Goal: Task Accomplishment & Management: Manage account settings

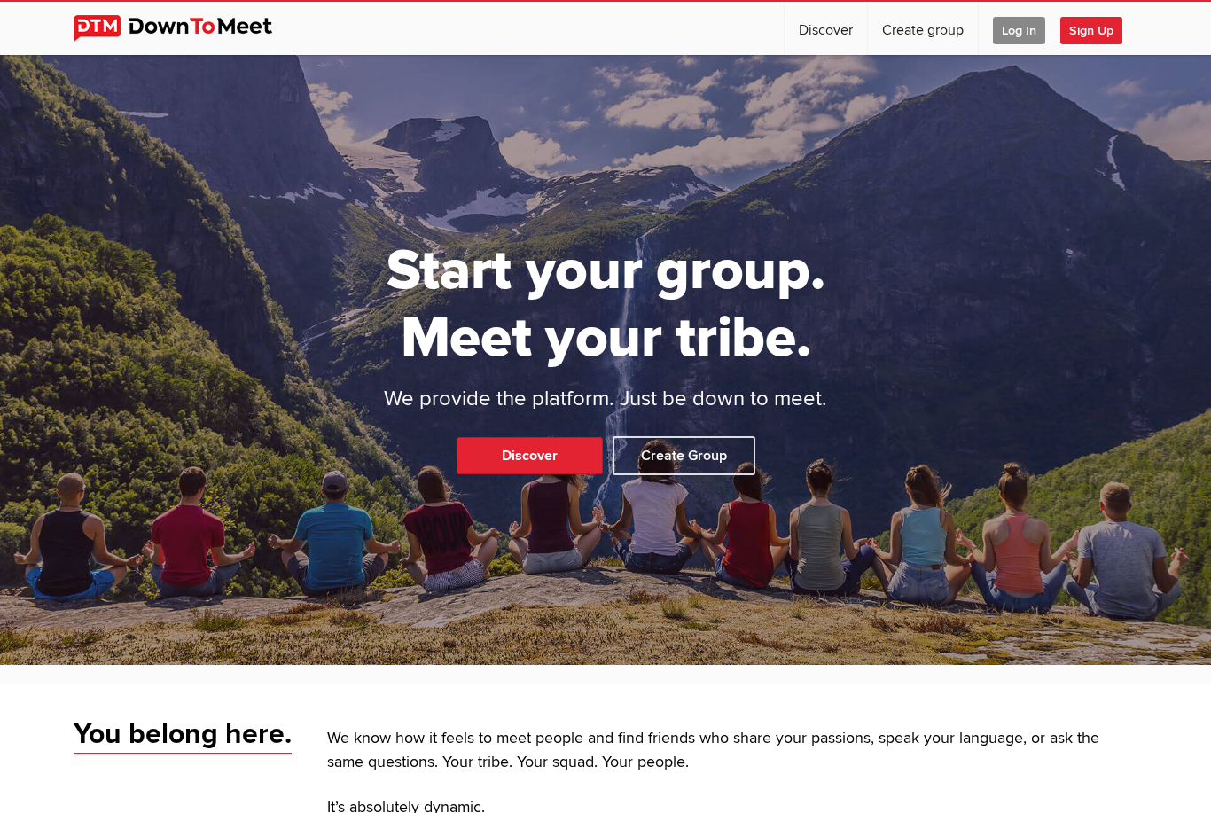
click at [1022, 30] on span "Log In" at bounding box center [1019, 30] width 52 height 27
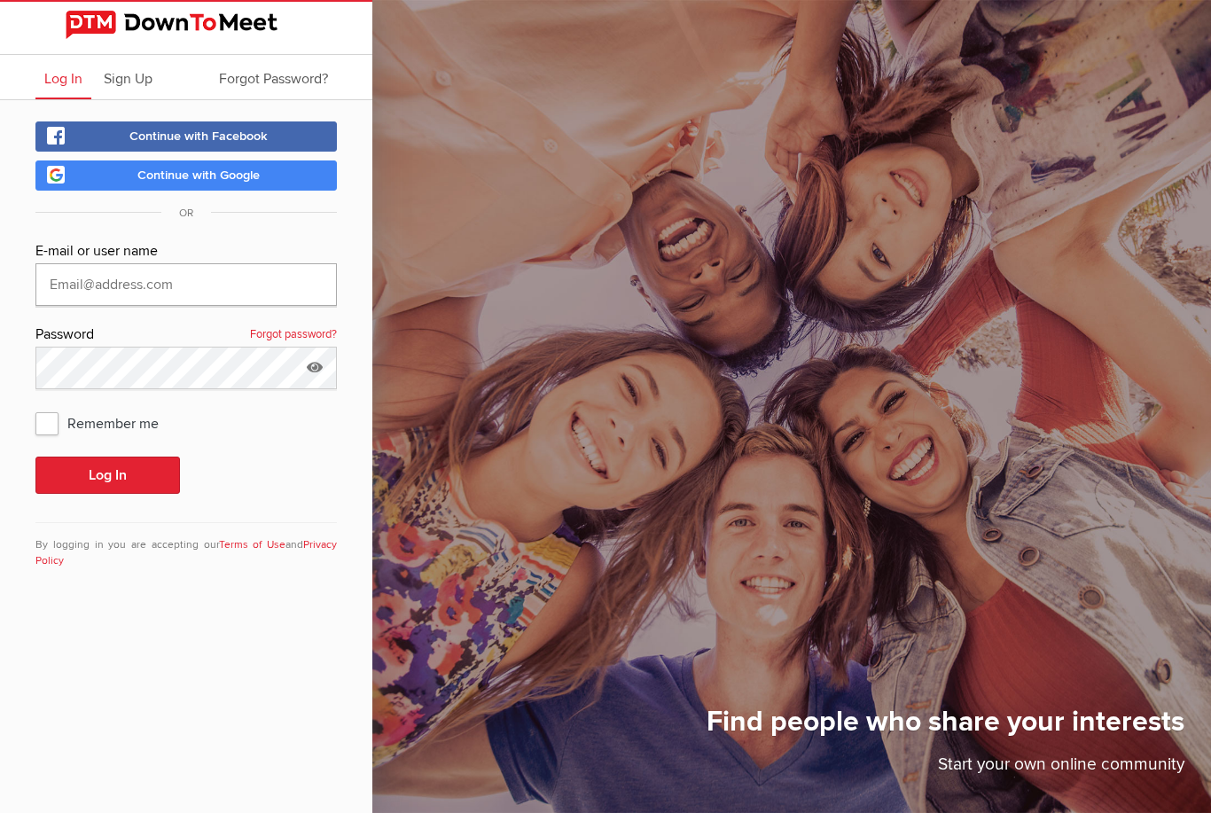
click at [83, 271] on input "text" at bounding box center [185, 284] width 301 height 43
type input "Samantha.lm.mccall@gmail.com"
click at [107, 475] on button "Log In" at bounding box center [107, 474] width 144 height 37
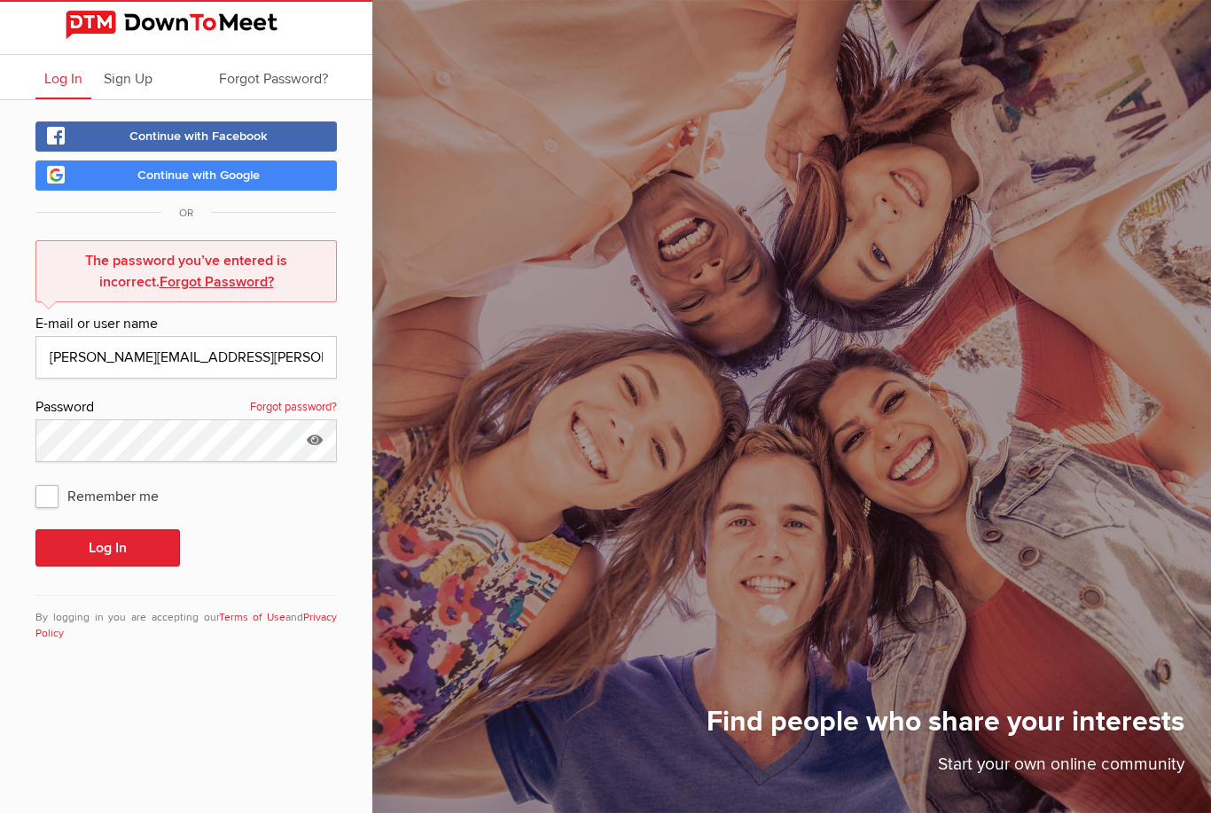
scroll to position [57, 0]
click at [308, 419] on icon at bounding box center [314, 439] width 27 height 41
click at [199, 419] on input "IHatePasswords2024!" at bounding box center [185, 440] width 301 height 43
type input "IHatePasswords2025!"
click at [107, 529] on button "Log In" at bounding box center [107, 547] width 144 height 37
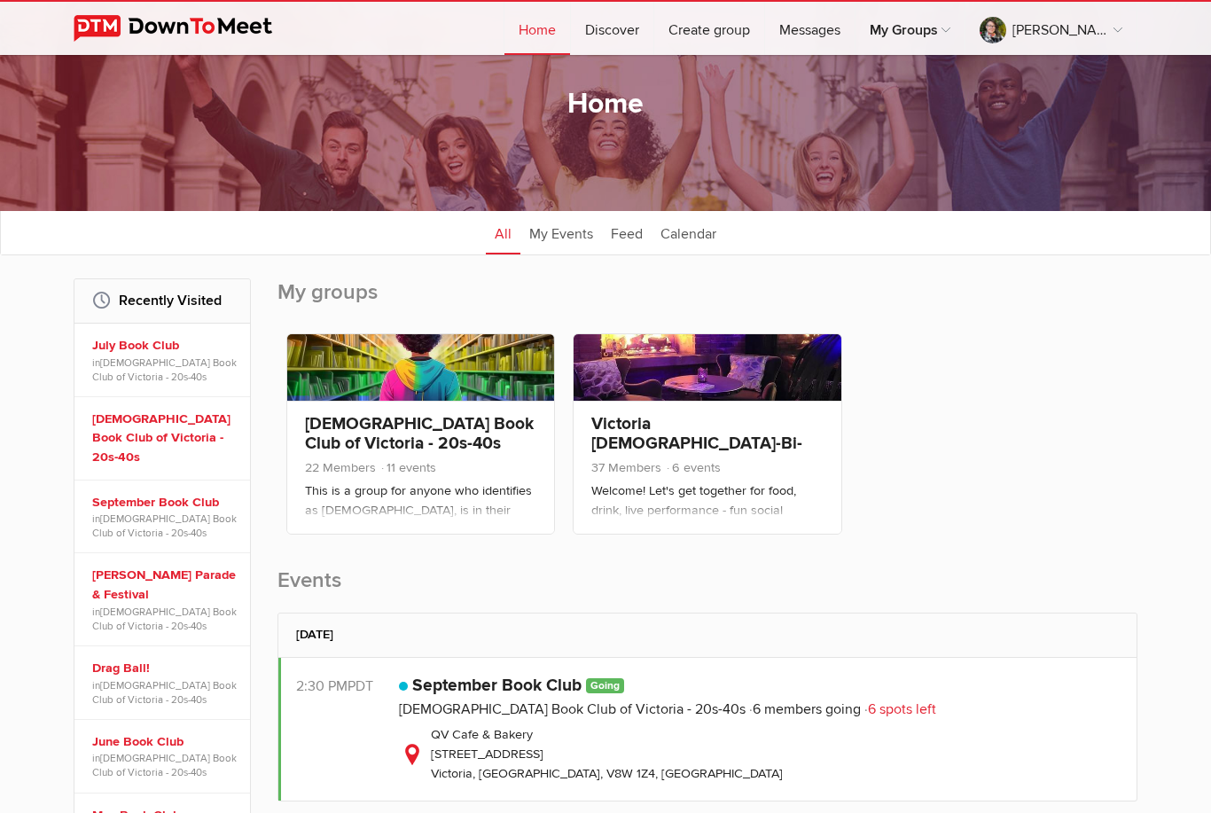
click at [402, 429] on link "Queer Book Club of Victoria - 20s-40s" at bounding box center [419, 433] width 229 height 41
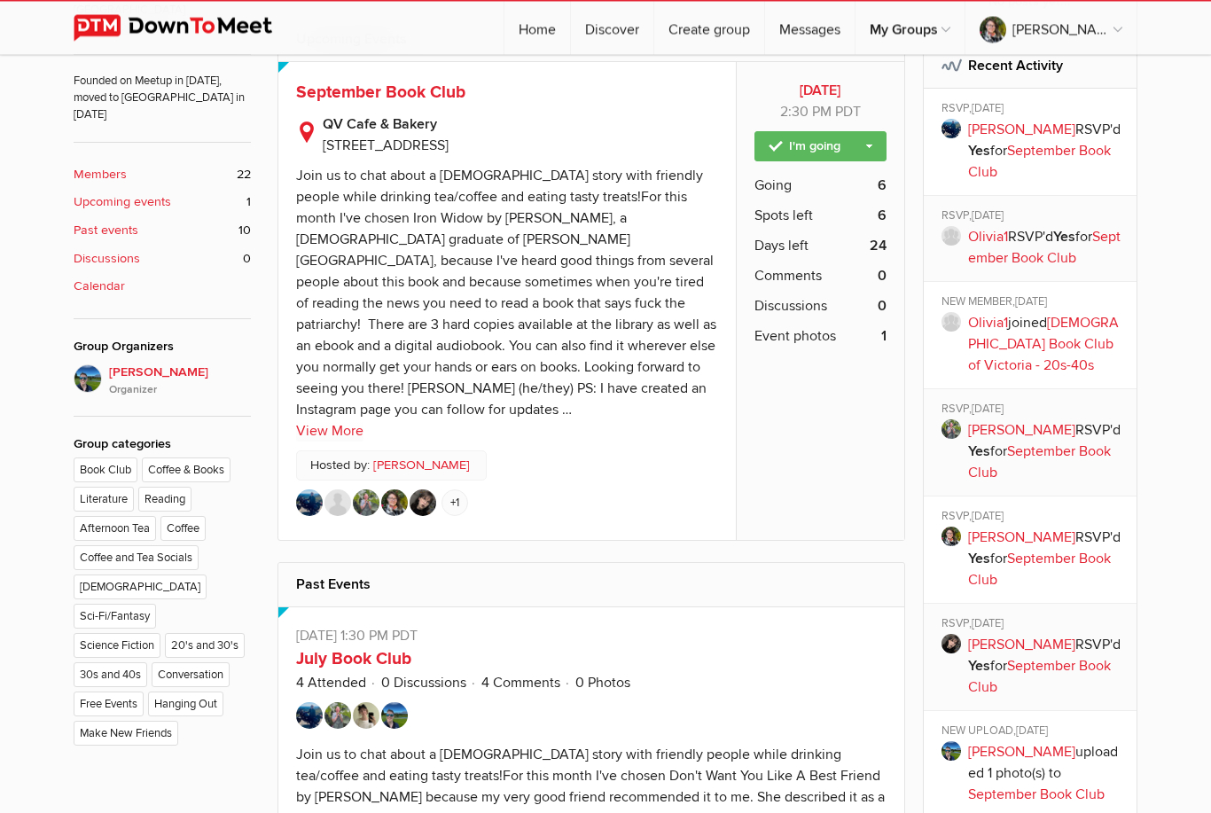
scroll to position [702, 0]
